Goal: Task Accomplishment & Management: Manage account settings

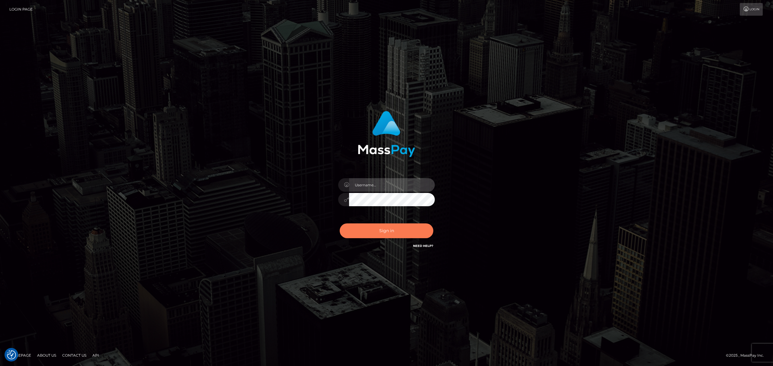
type input "[PERSON_NAME].megabonanza"
click at [405, 220] on button "Sign in" at bounding box center [386, 231] width 94 height 15
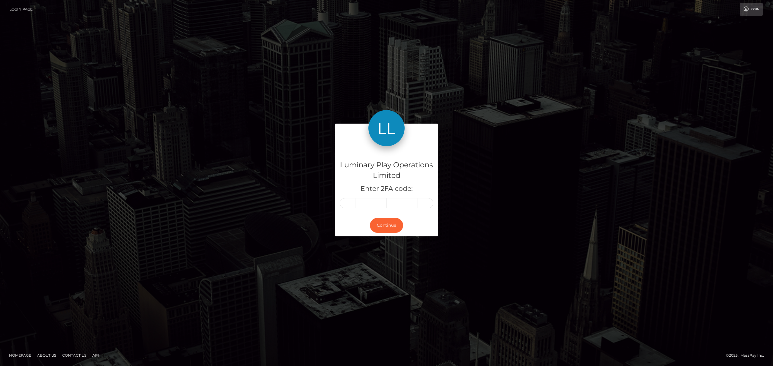
click at [346, 200] on input "text" at bounding box center [347, 203] width 16 height 10
type input "7"
type input "1"
type input "0"
type input "5"
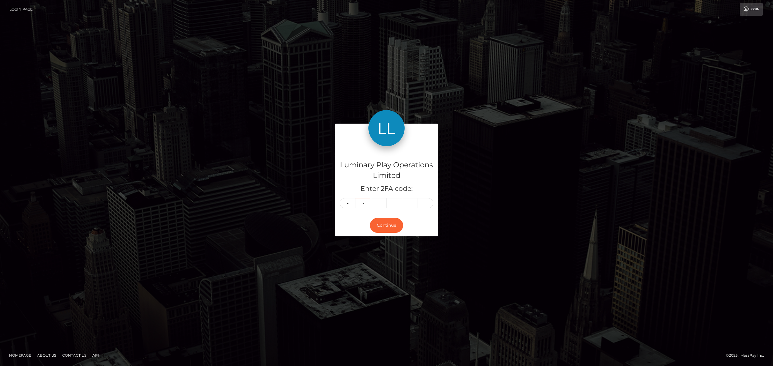
type input "9"
type input "7"
type input "9"
type input "5"
type input "9"
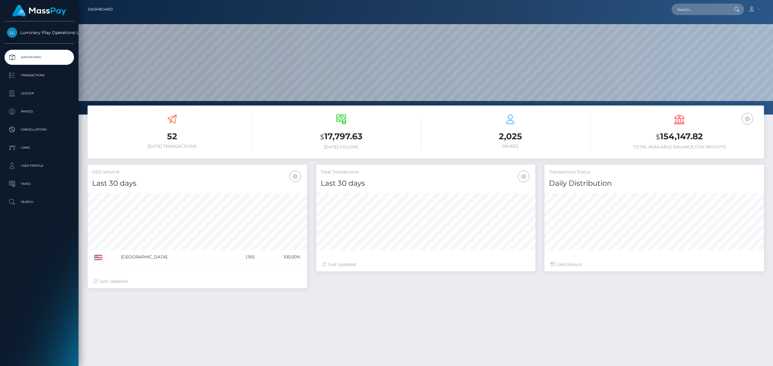
scroll to position [106, 219]
